Goal: Information Seeking & Learning: Learn about a topic

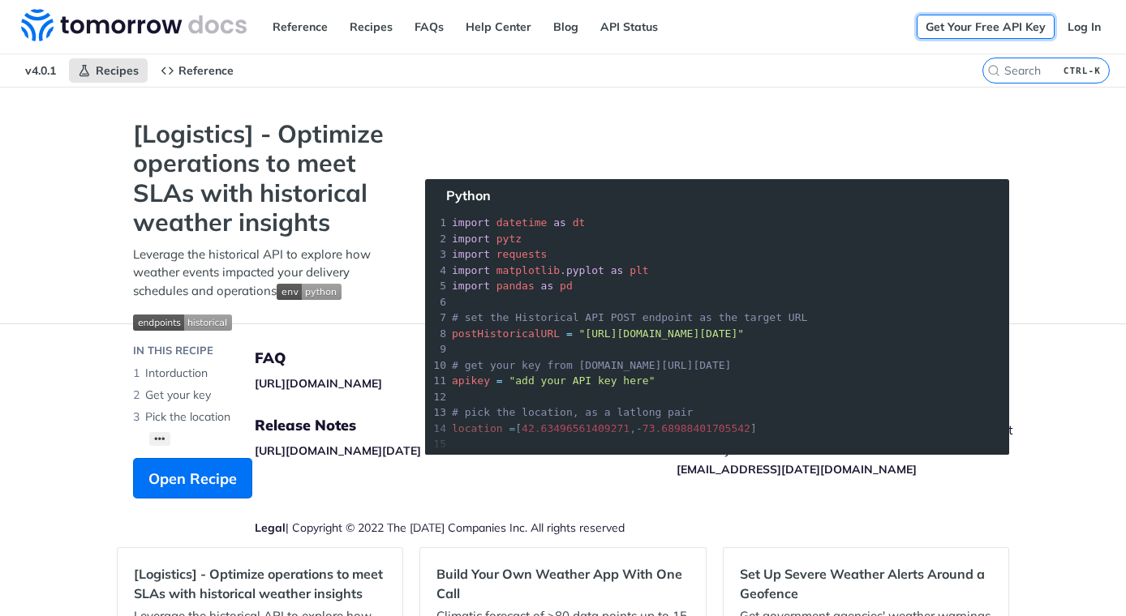
click at [944, 28] on link "Get Your Free API Key" at bounding box center [986, 27] width 138 height 24
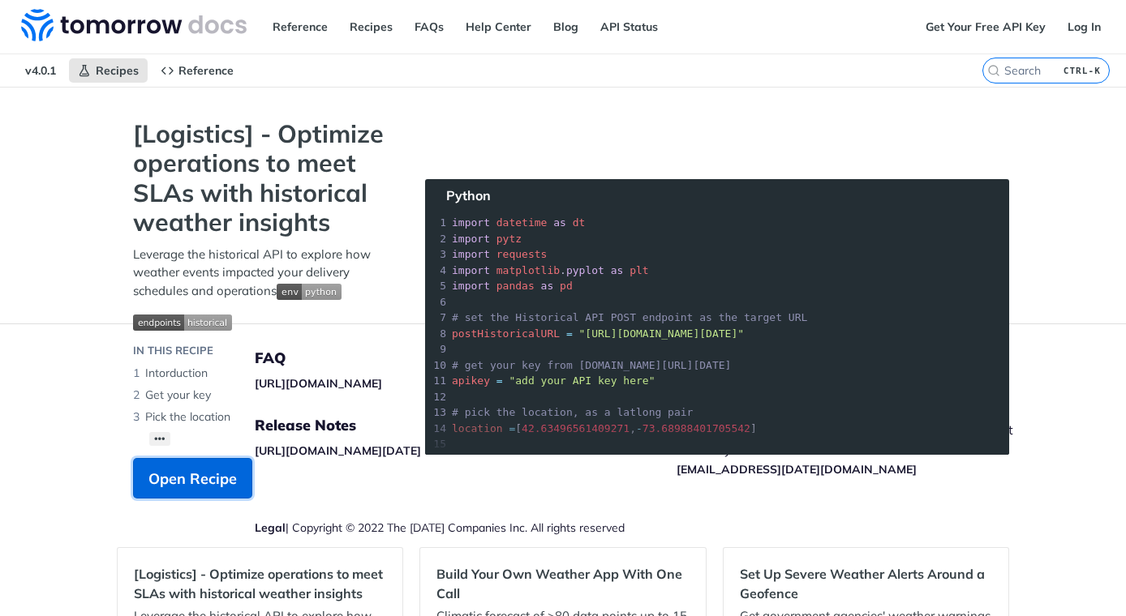
click at [173, 472] on span "Open Recipe" at bounding box center [192, 479] width 88 height 22
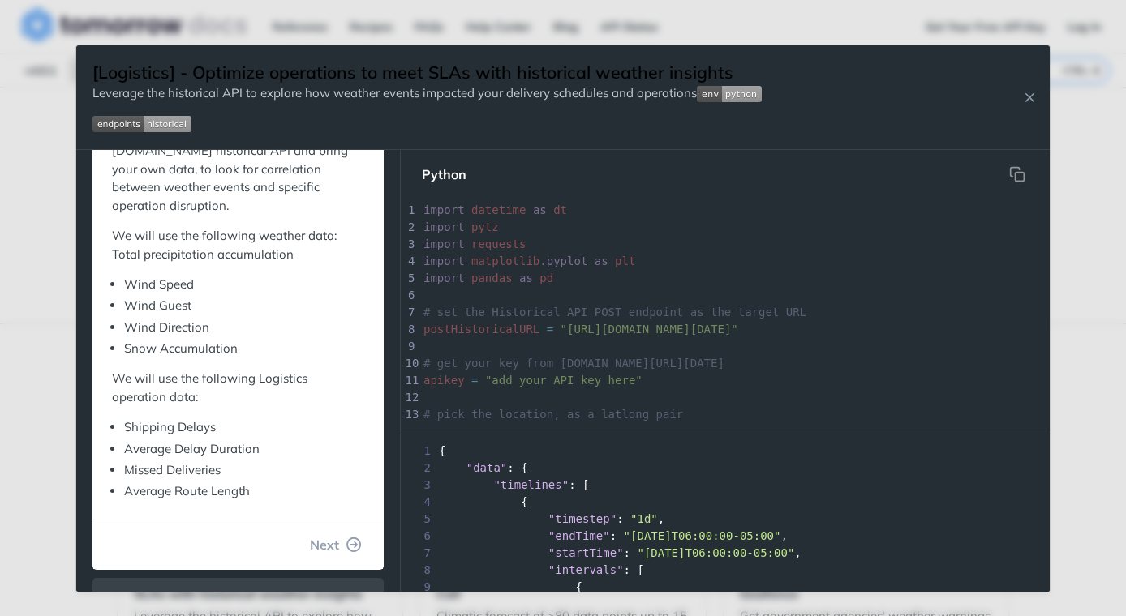
scroll to position [324, 0]
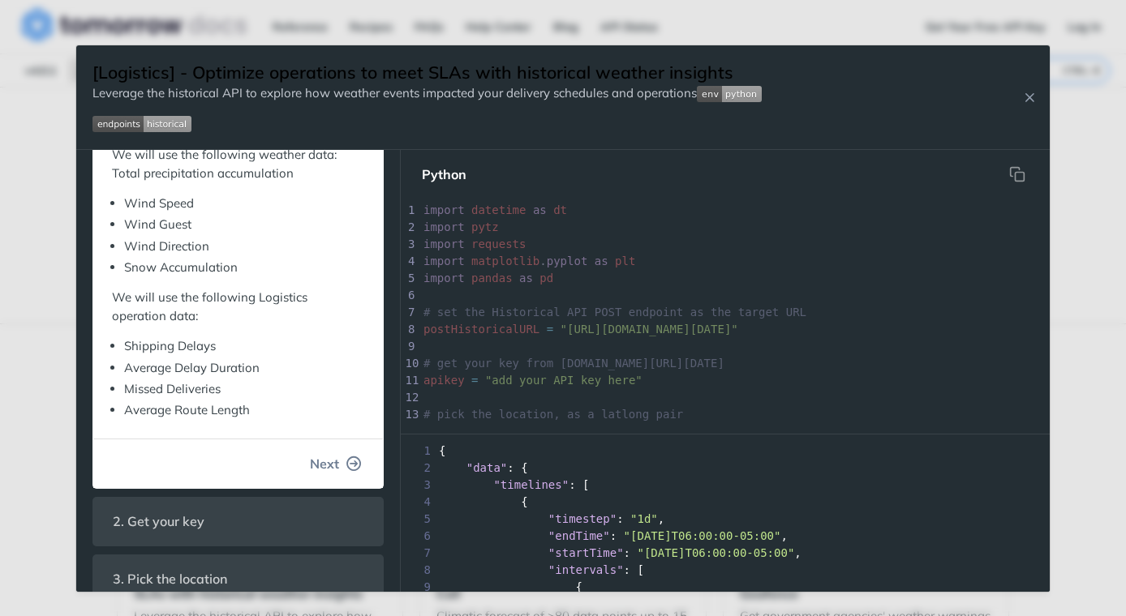
click at [310, 465] on span "Next" at bounding box center [324, 463] width 29 height 19
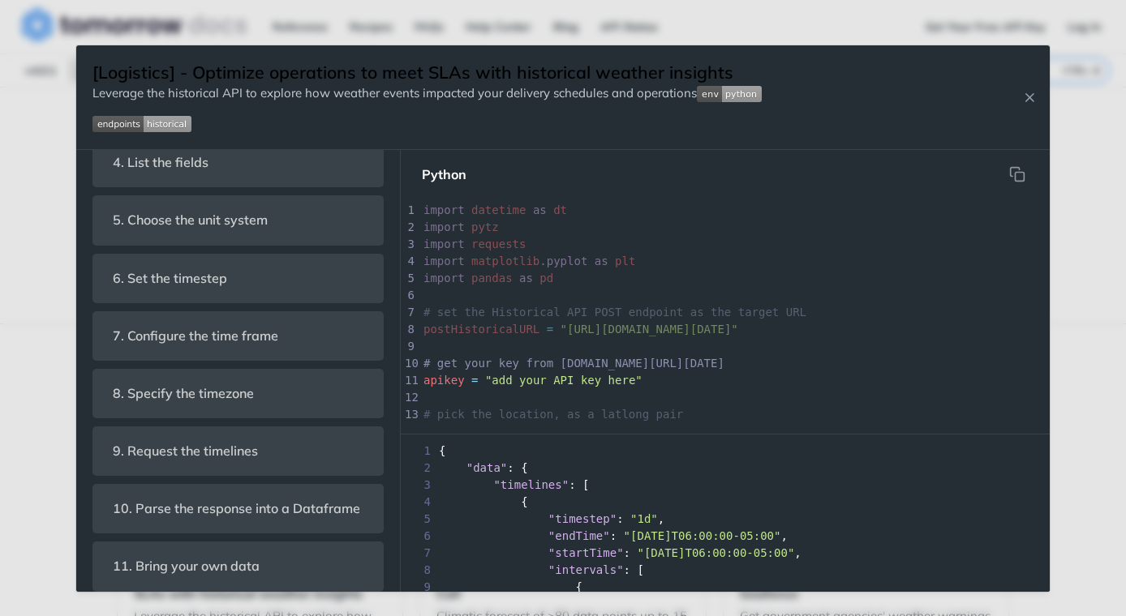
scroll to position [44, 0]
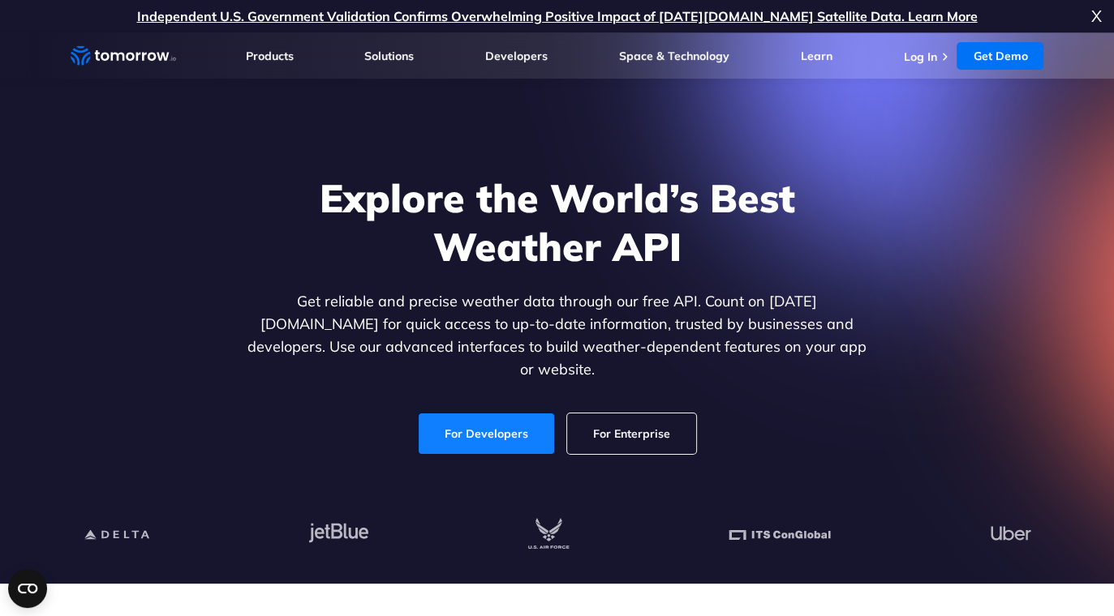
click at [513, 414] on link "For Developers" at bounding box center [486, 434] width 135 height 41
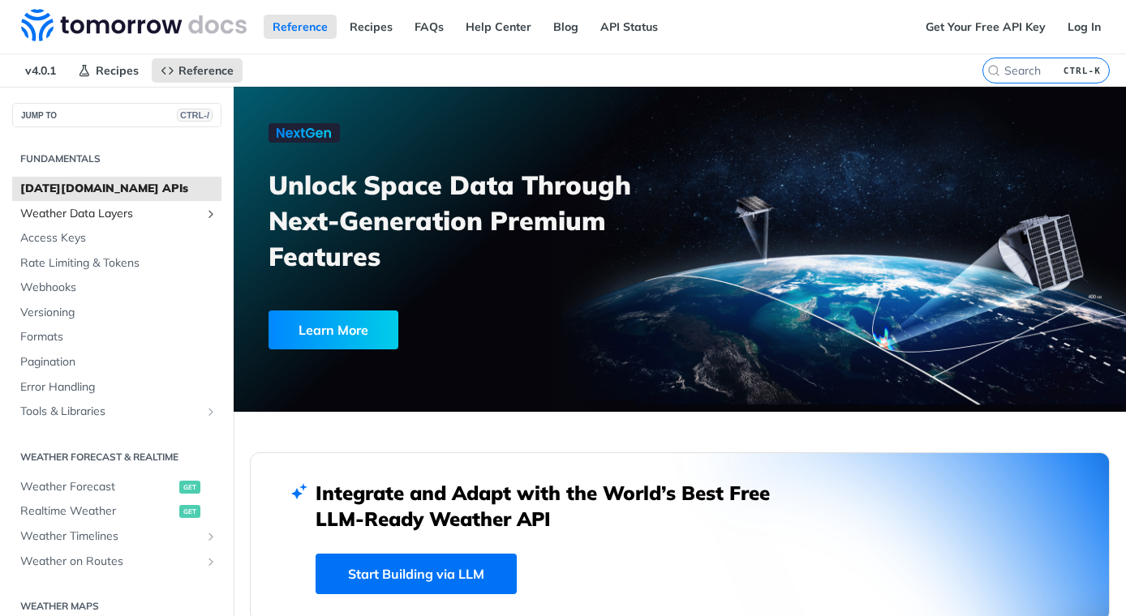
click at [204, 215] on icon "Show subpages for Weather Data Layers" at bounding box center [210, 214] width 13 height 13
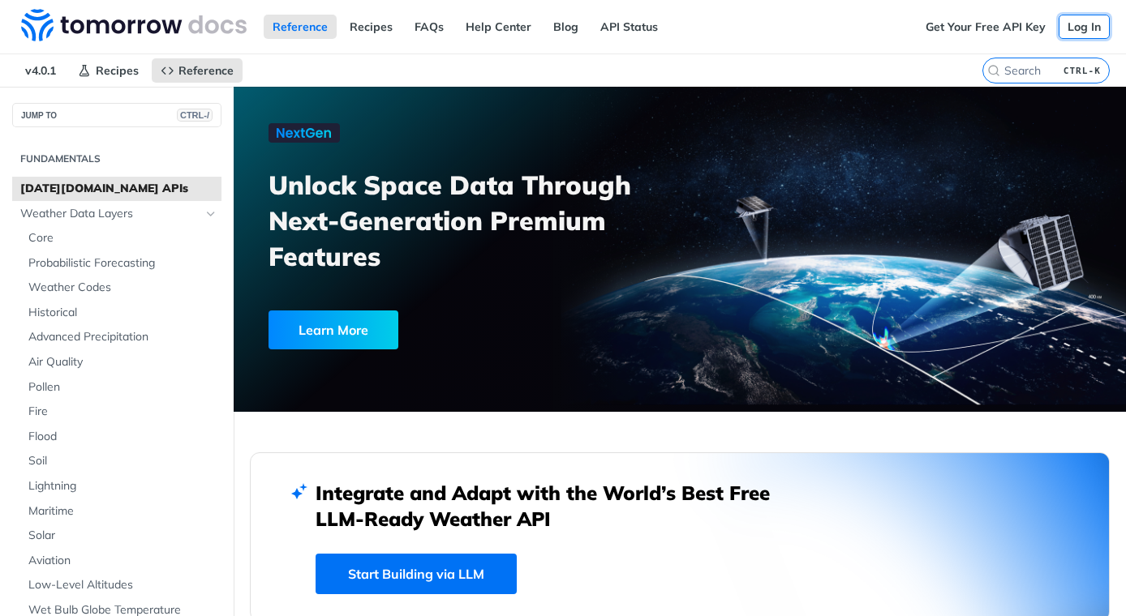
click at [1070, 25] on link "Log In" at bounding box center [1084, 27] width 51 height 24
